Goal: Task Accomplishment & Management: Manage account settings

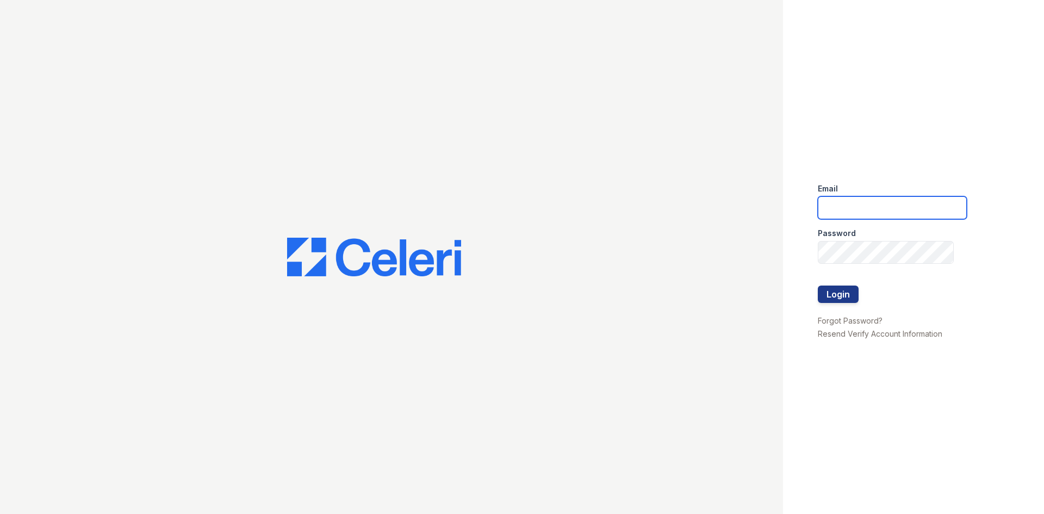
click at [911, 215] on input "email" at bounding box center [892, 207] width 149 height 23
type input "[EMAIL_ADDRESS][DOMAIN_NAME]"
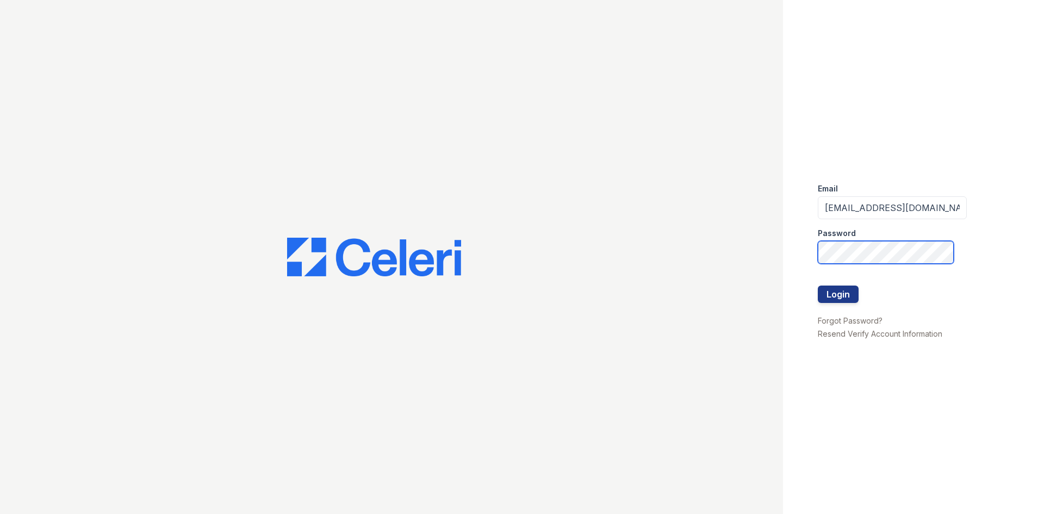
click at [818, 285] on button "Login" at bounding box center [838, 293] width 41 height 17
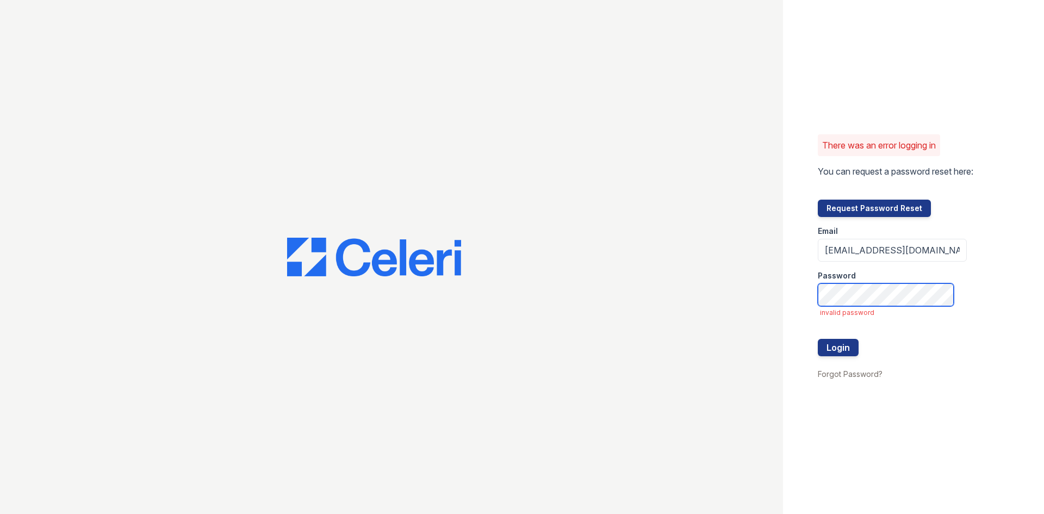
click at [818, 339] on button "Login" at bounding box center [838, 347] width 41 height 17
